Goal: Navigation & Orientation: Find specific page/section

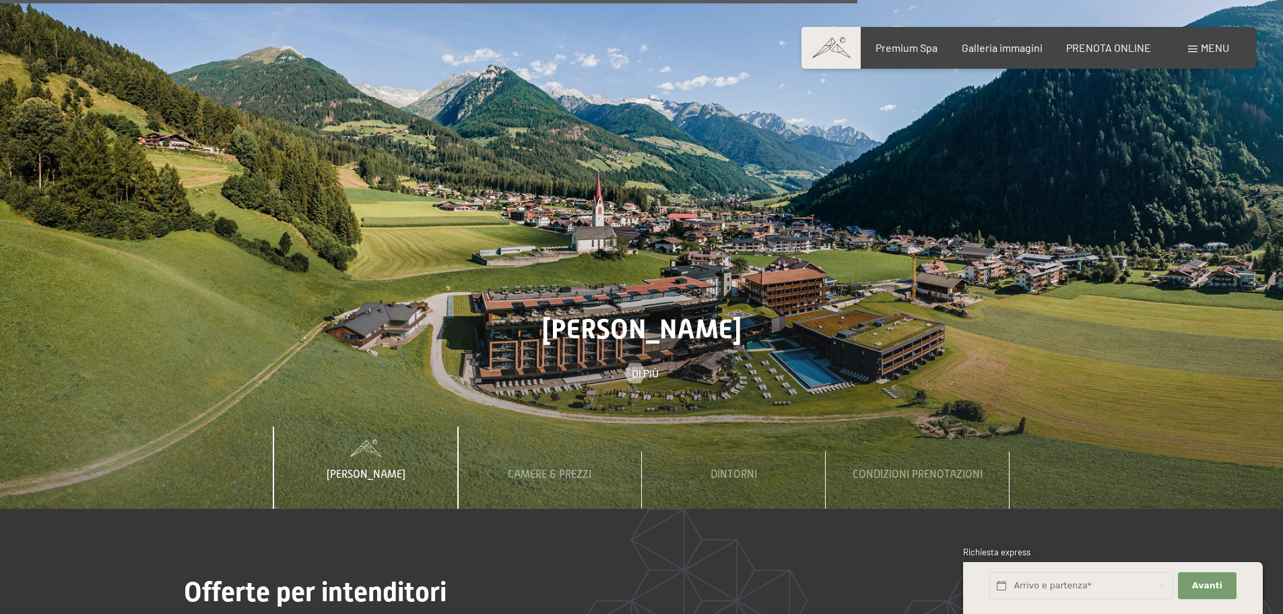
scroll to position [4108, 0]
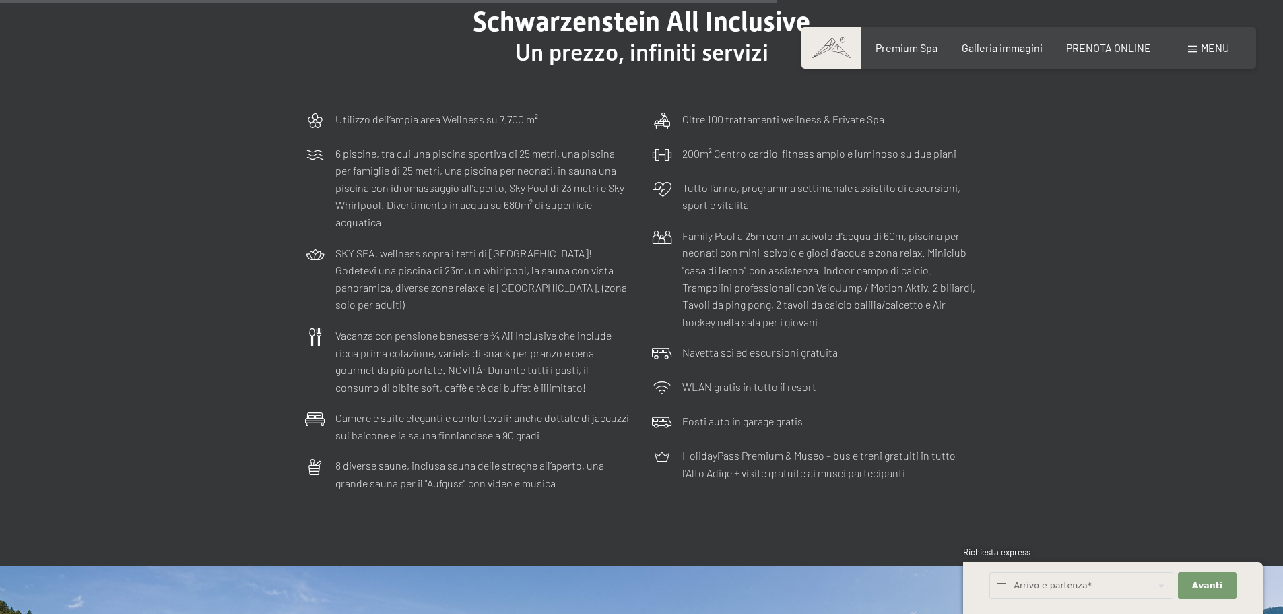
click at [1191, 47] on span at bounding box center [1192, 49] width 9 height 7
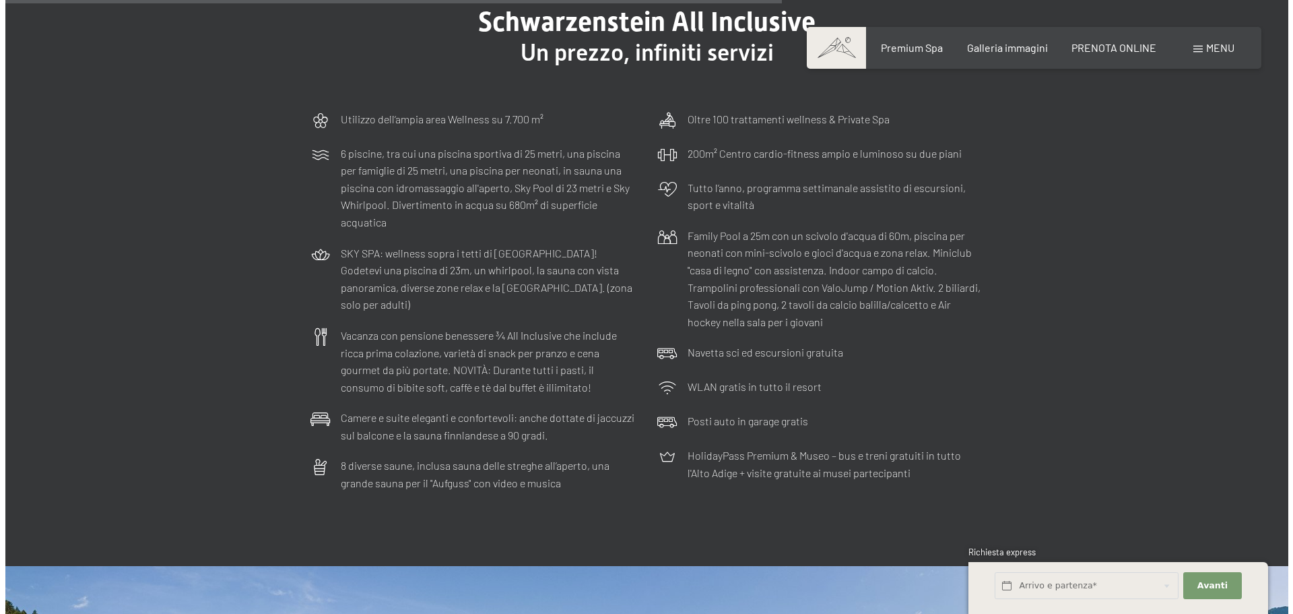
scroll to position [4130, 0]
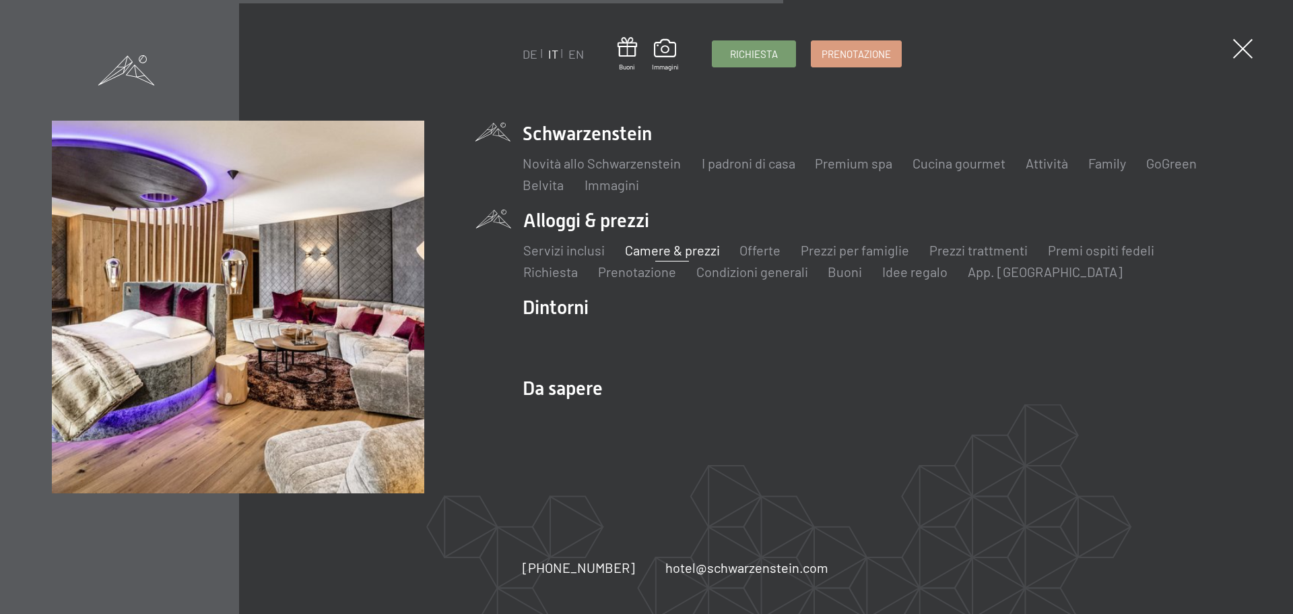
click at [670, 247] on link "Camere & prezzi" at bounding box center [671, 250] width 95 height 16
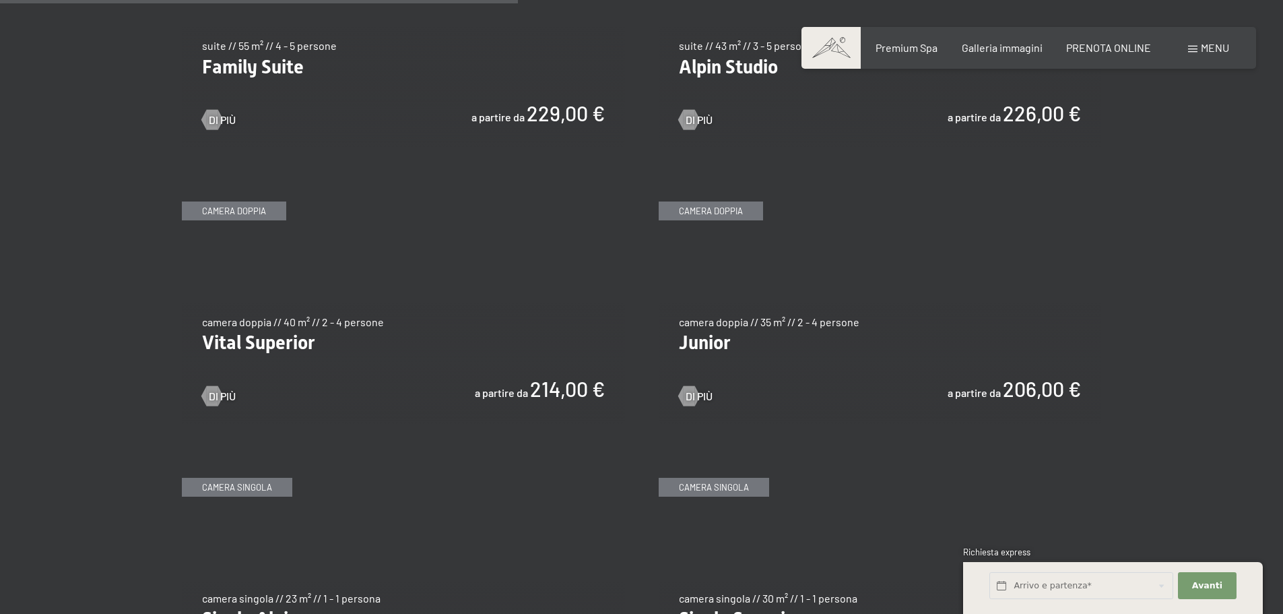
scroll to position [1751, 0]
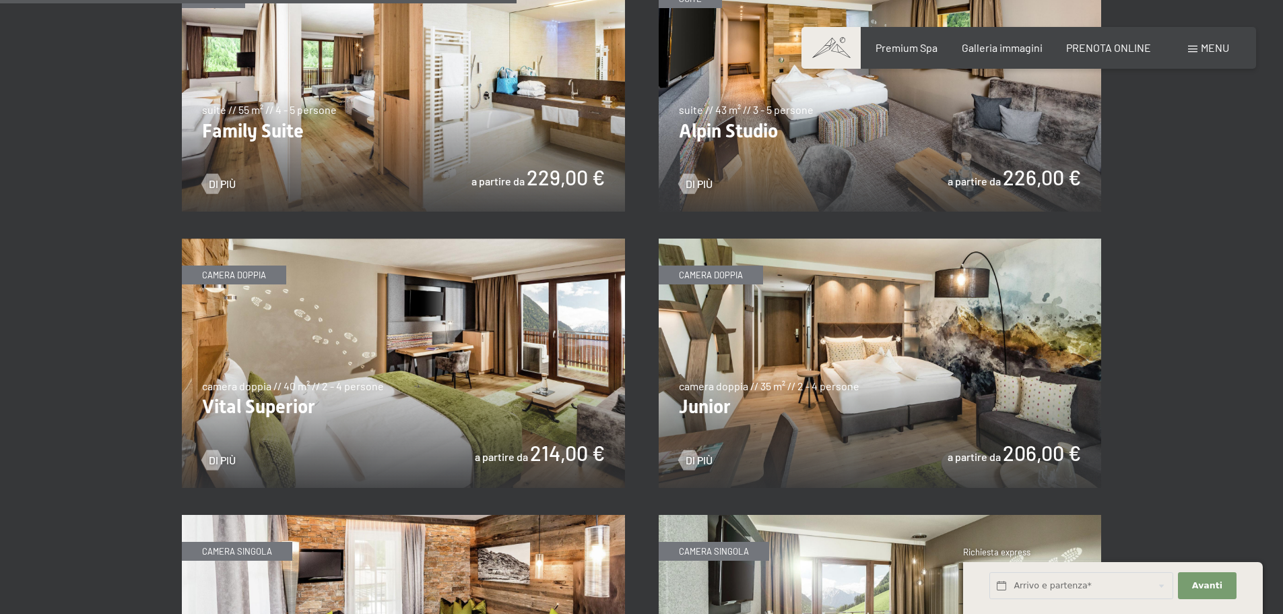
click at [858, 327] on img at bounding box center [880, 362] width 443 height 249
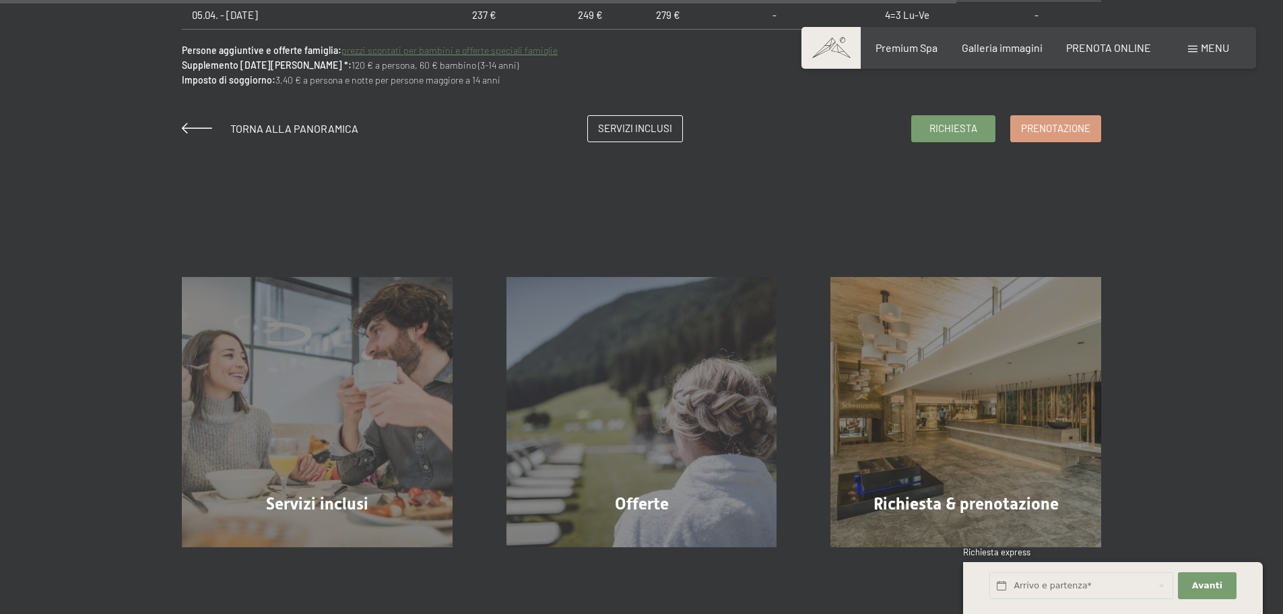
scroll to position [1414, 0]
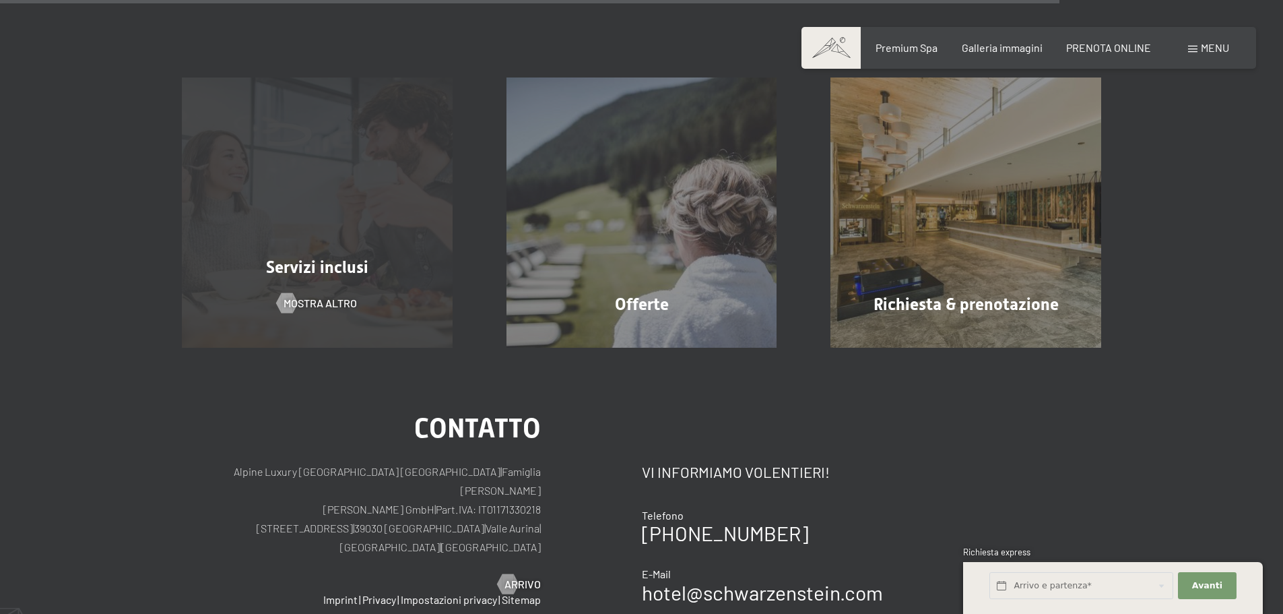
click at [386, 258] on div "Servizi inclusi" at bounding box center [317, 267] width 325 height 24
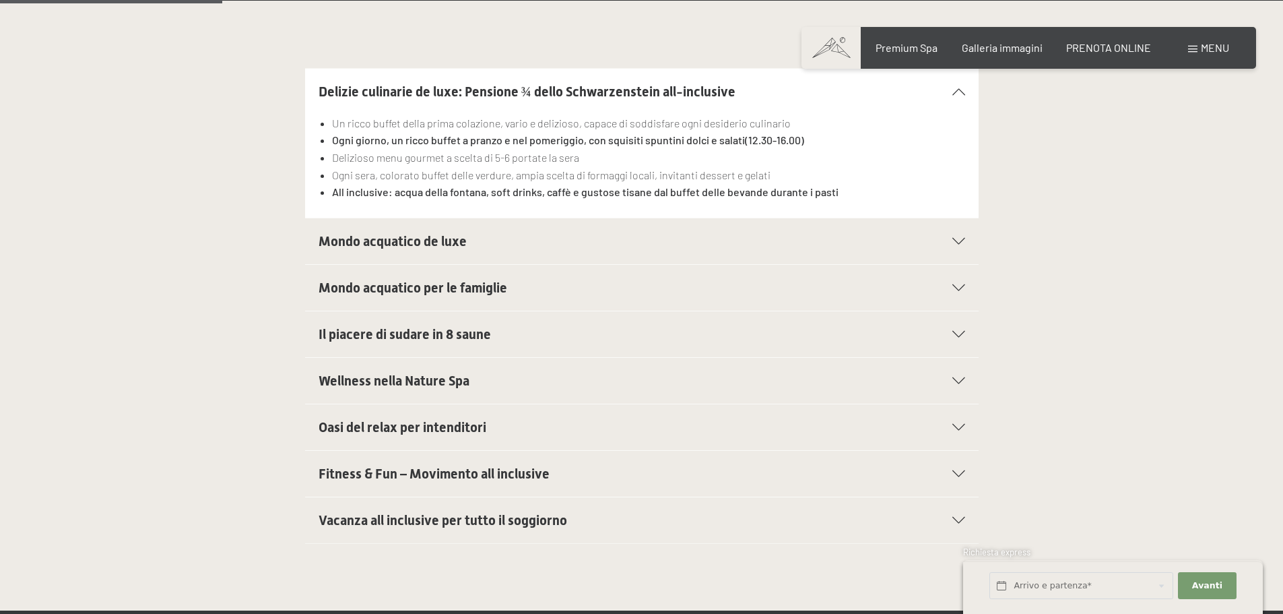
click at [412, 330] on span "Il piacere di sudare in 8 saune" at bounding box center [405, 334] width 172 height 16
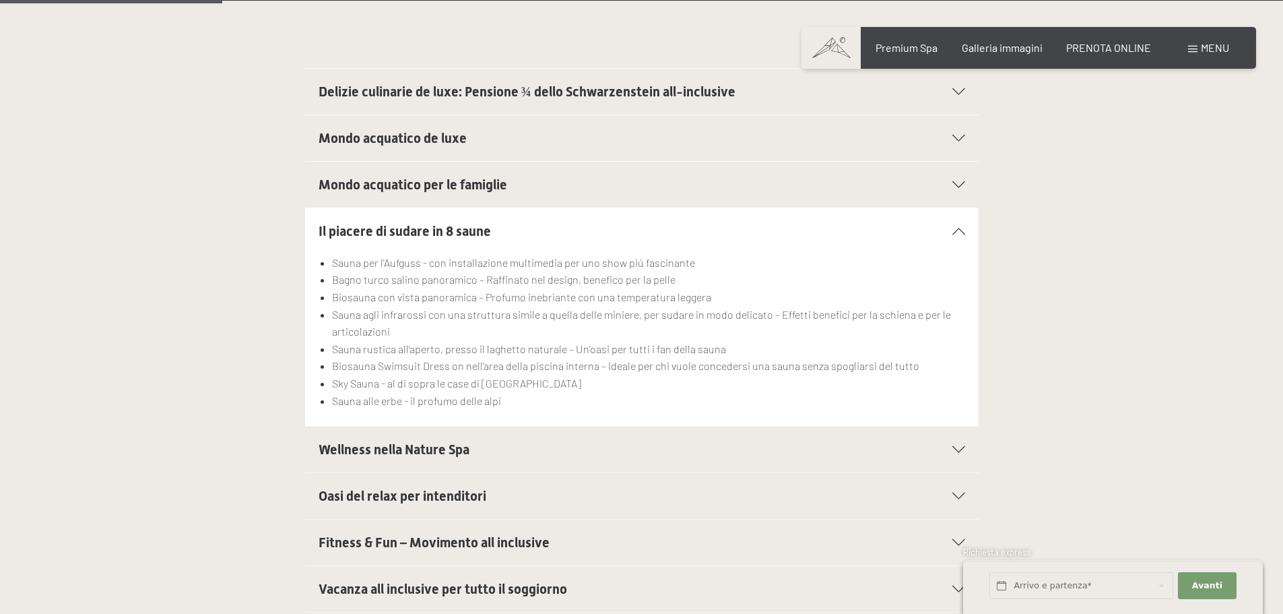
click at [417, 449] on span "Wellness nella Nature Spa" at bounding box center [394, 449] width 151 height 16
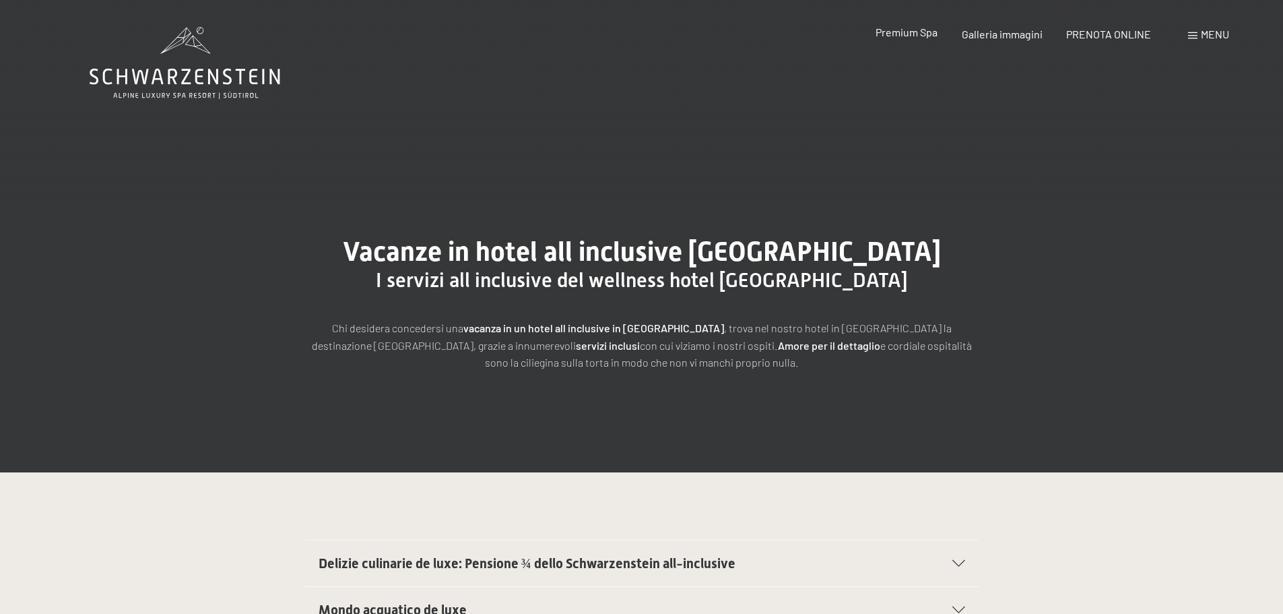
click at [922, 31] on span "Premium Spa" at bounding box center [907, 32] width 62 height 13
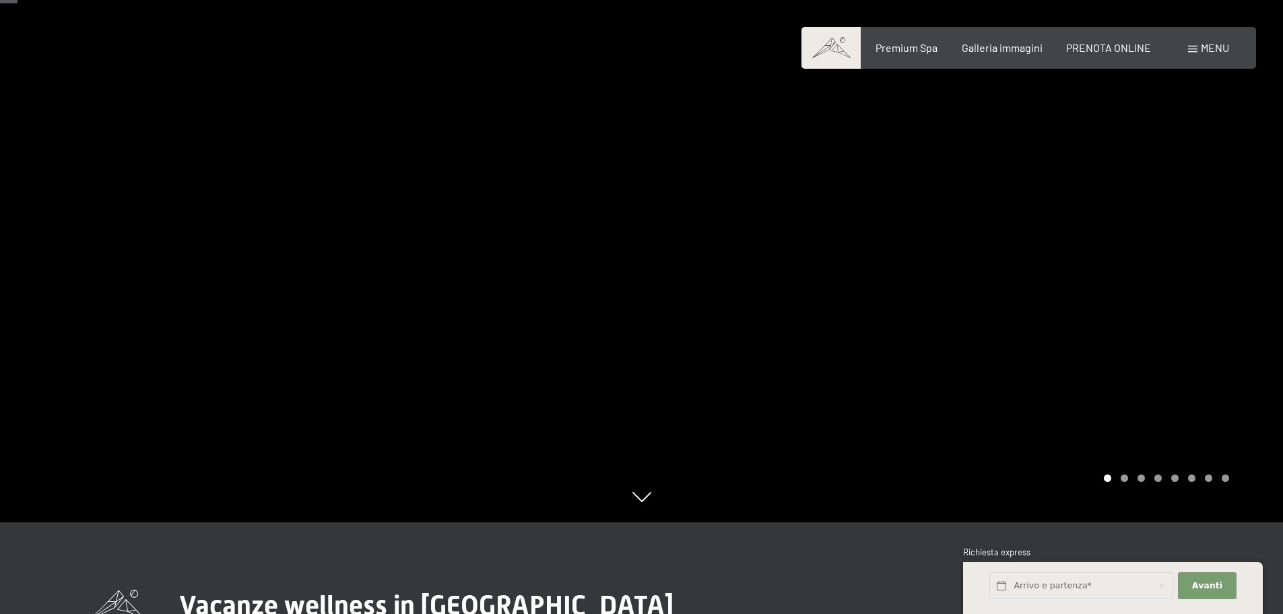
scroll to position [135, 0]
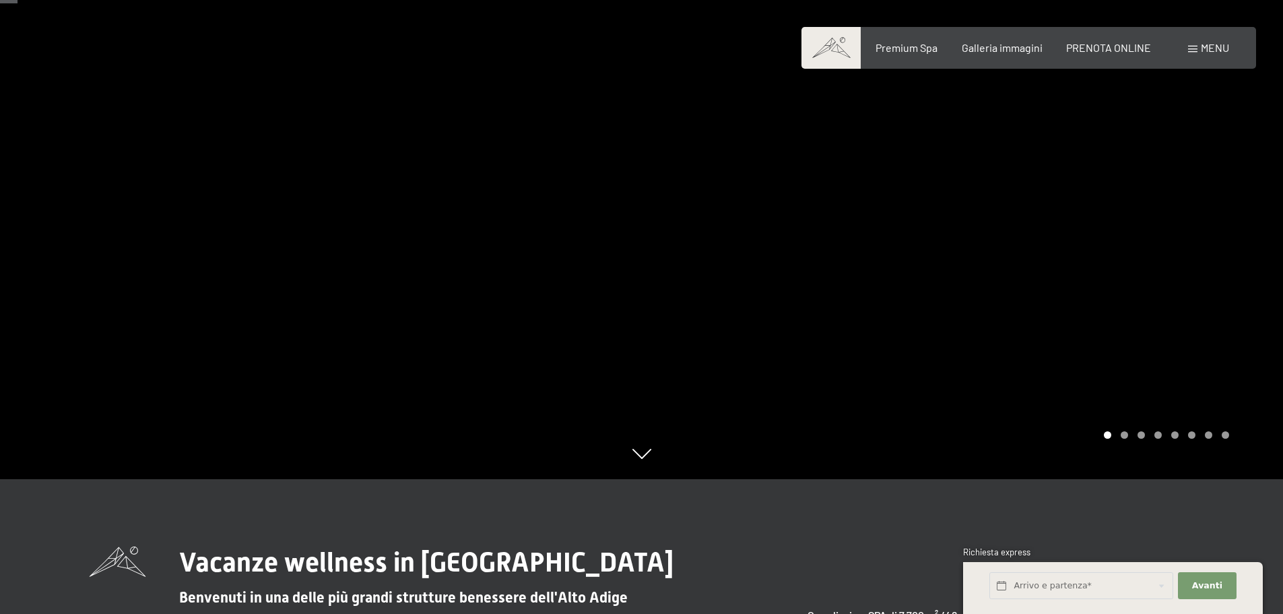
click at [643, 459] on icon at bounding box center [641, 454] width 19 height 10
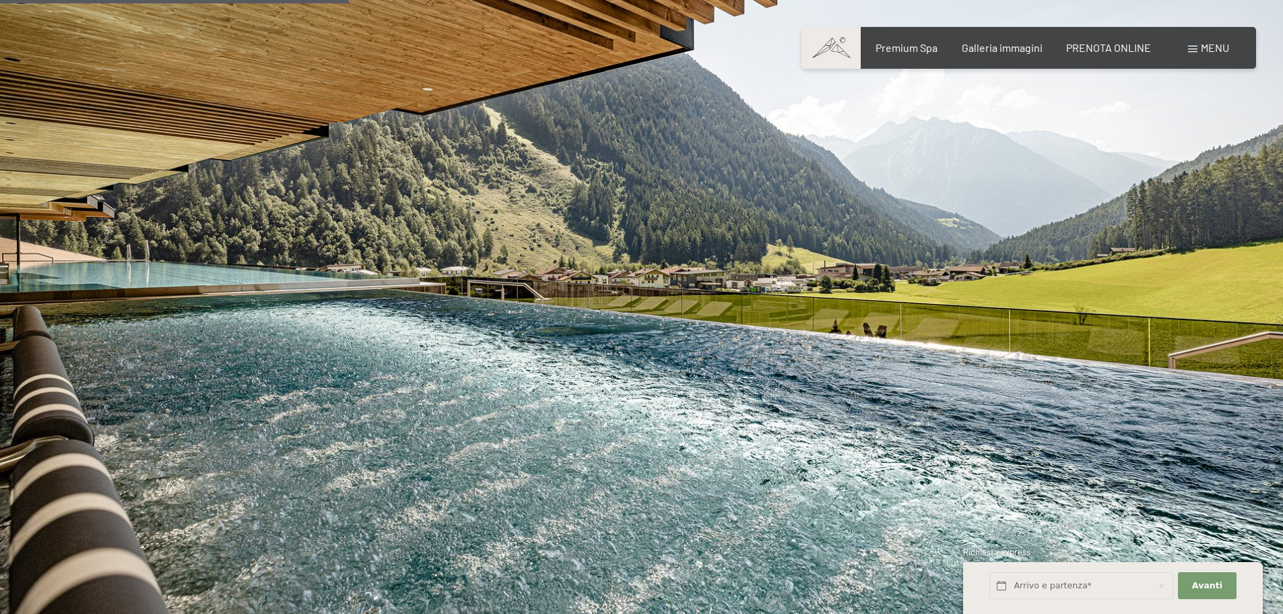
scroll to position [3210, 0]
